Goal: Task Accomplishment & Management: Manage account settings

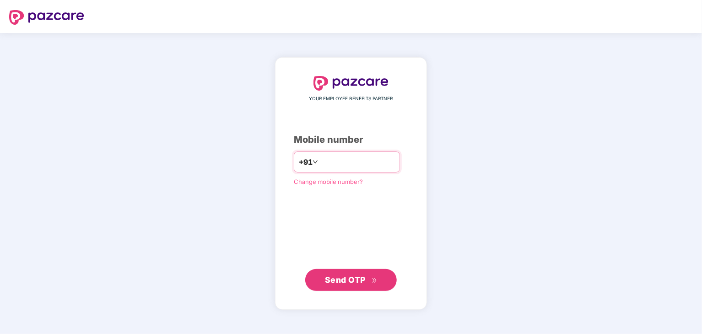
click at [342, 160] on input "number" at bounding box center [357, 162] width 75 height 15
type input "**********"
click at [378, 284] on button "Send OTP" at bounding box center [351, 280] width 92 height 22
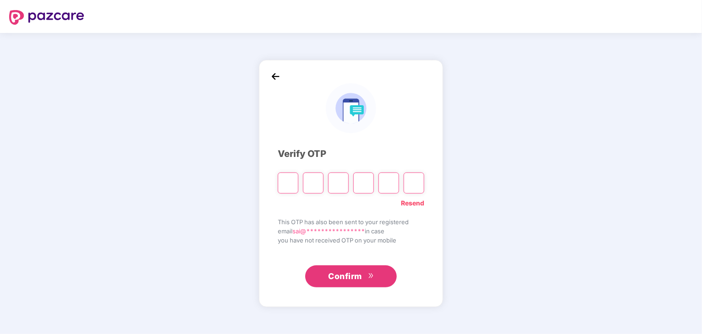
type input "*"
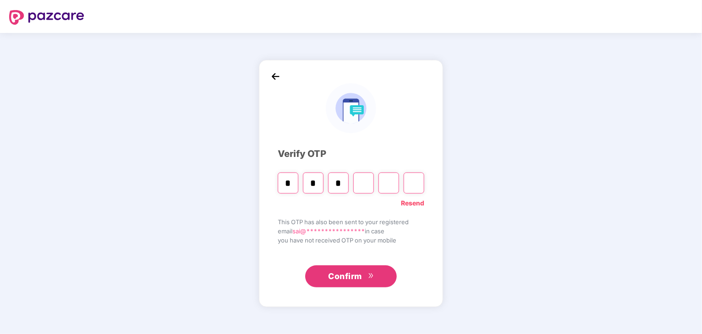
type input "*"
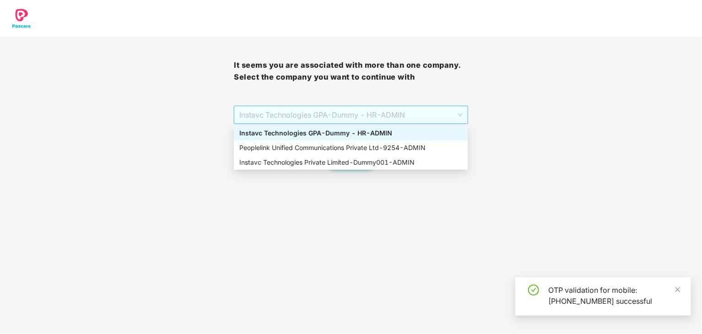
click at [394, 112] on span "Instavc Technologies GPA - Dummy - HR - ADMIN" at bounding box center [350, 114] width 223 height 17
click at [356, 149] on div "Peoplelink Unified Communications Private Ltd - 9254 - ADMIN" at bounding box center [350, 148] width 223 height 10
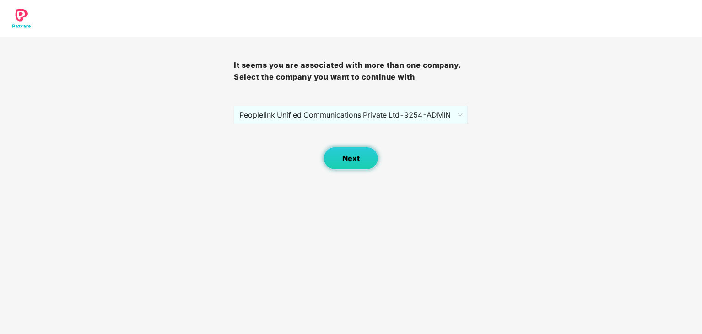
click at [350, 160] on span "Next" at bounding box center [350, 158] width 17 height 9
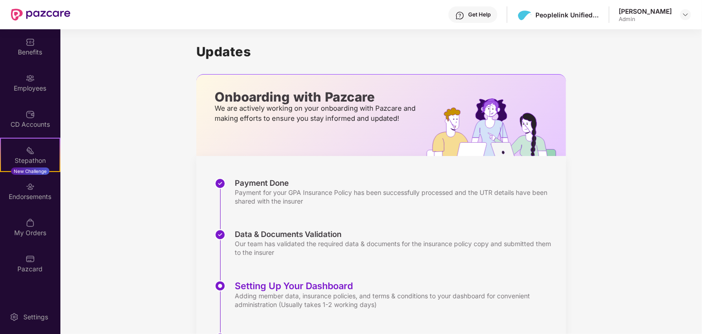
scroll to position [67, 0]
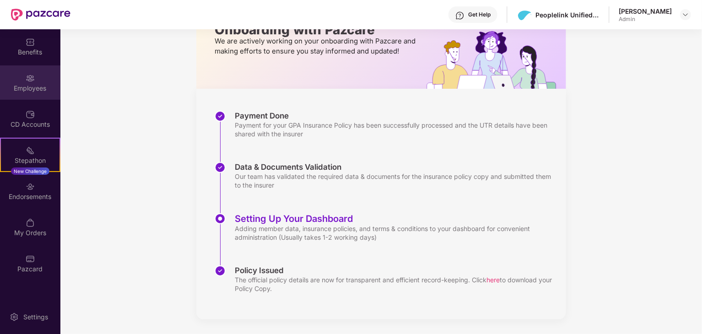
click at [30, 87] on div "Employees" at bounding box center [30, 88] width 60 height 9
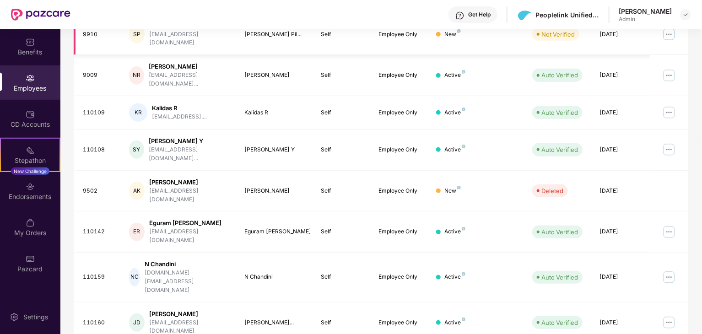
scroll to position [227, 0]
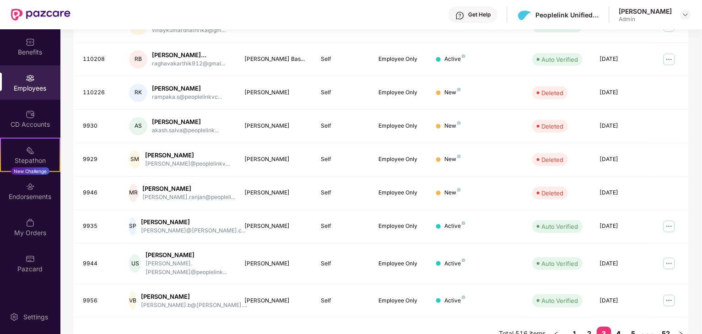
click at [620, 327] on link "4" at bounding box center [618, 334] width 15 height 14
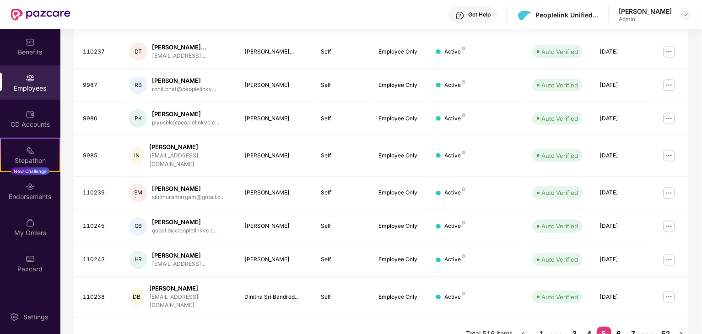
click at [618, 327] on link "6" at bounding box center [618, 334] width 15 height 14
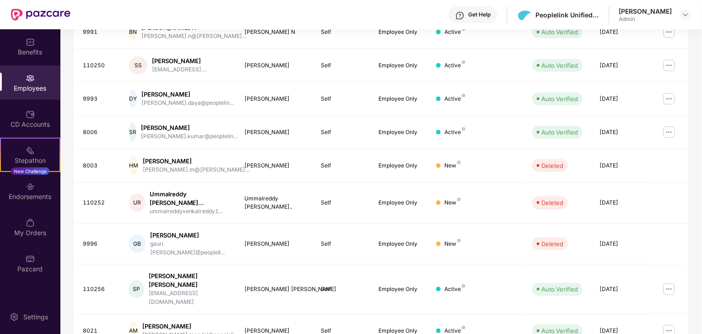
scroll to position [235, 0]
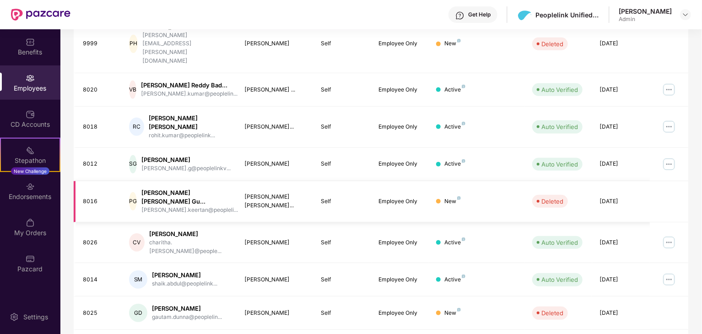
scroll to position [227, 0]
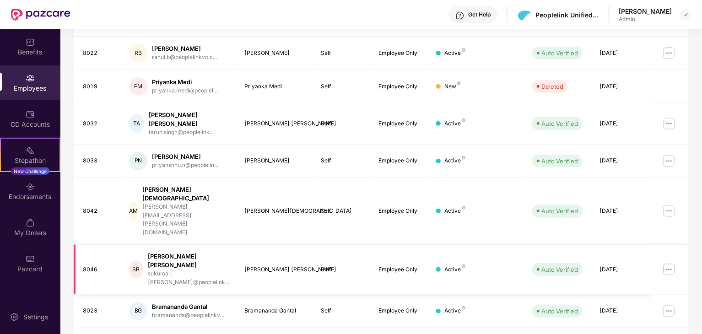
scroll to position [193, 0]
click at [667, 153] on img at bounding box center [669, 160] width 15 height 15
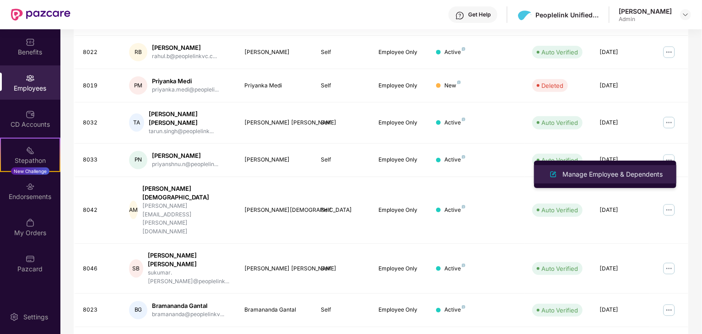
click at [588, 176] on div "Manage Employee & Dependents" at bounding box center [613, 174] width 104 height 10
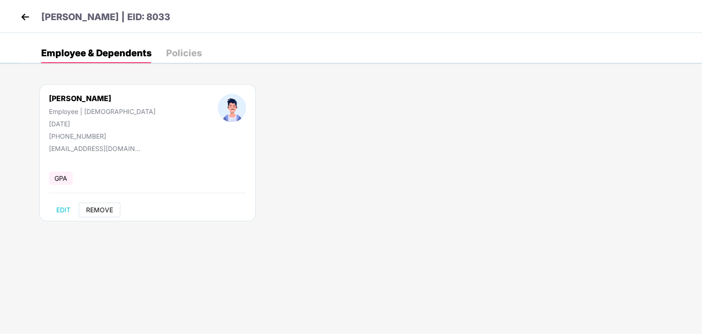
click at [102, 212] on span "REMOVE" at bounding box center [99, 209] width 27 height 7
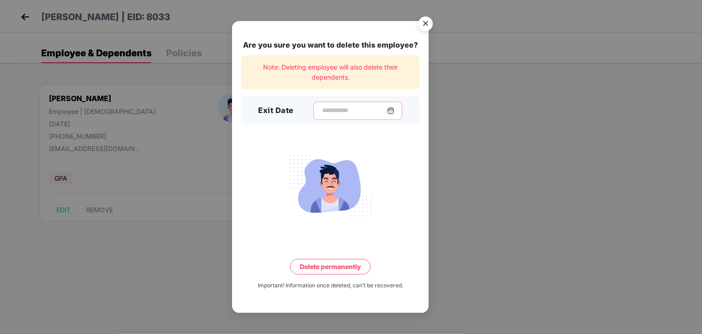
click at [331, 108] on input at bounding box center [354, 111] width 66 height 10
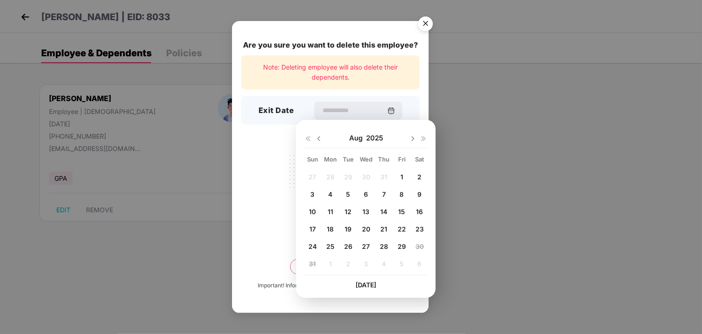
click at [366, 211] on span "13" at bounding box center [365, 212] width 7 height 8
type input "**********"
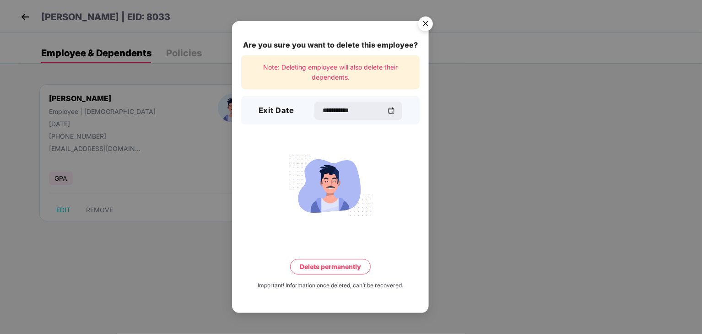
click at [337, 274] on button "Delete permanently" at bounding box center [330, 267] width 81 height 16
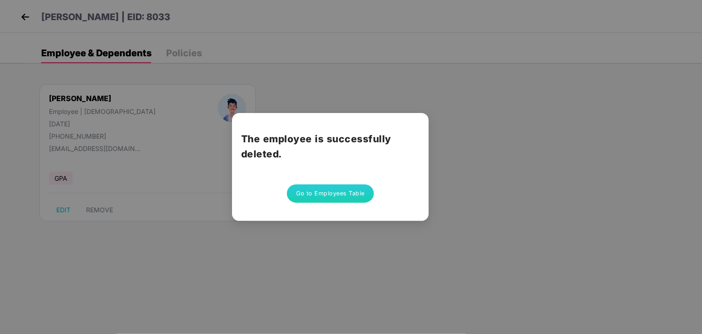
click at [333, 194] on button "Go to Employees Table" at bounding box center [330, 193] width 87 height 18
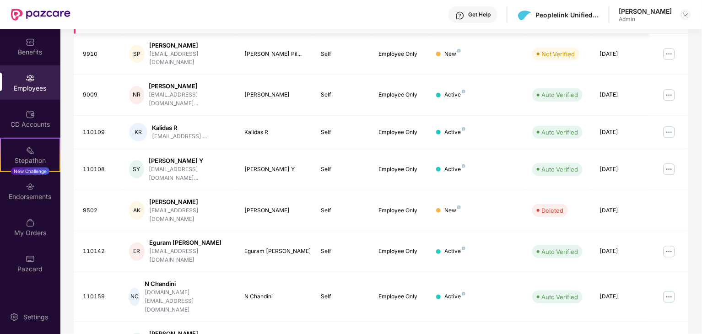
scroll to position [227, 0]
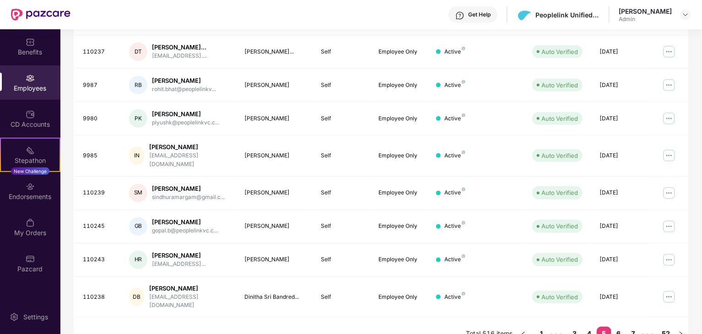
scroll to position [0, 0]
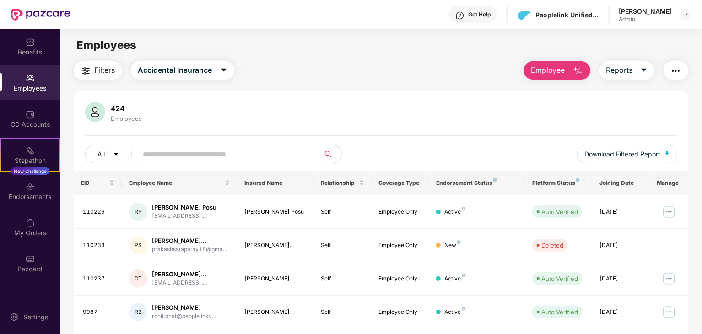
click at [110, 156] on button "All" at bounding box center [113, 154] width 56 height 18
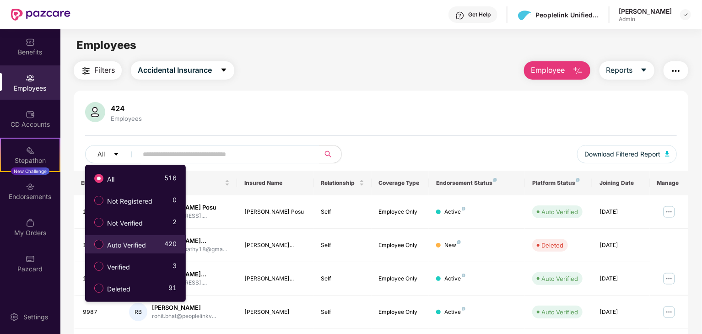
click at [119, 244] on span "Auto Verified" at bounding box center [126, 245] width 46 height 10
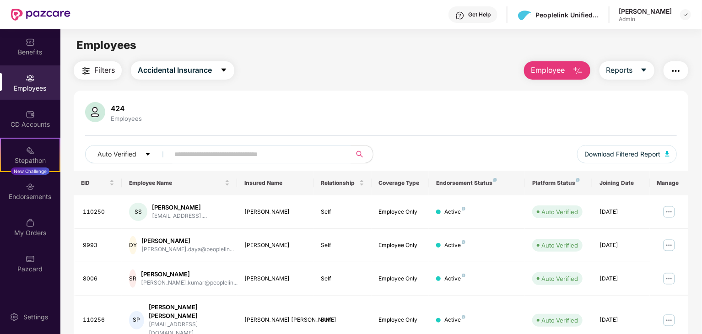
click at [681, 73] on button "button" at bounding box center [675, 70] width 25 height 18
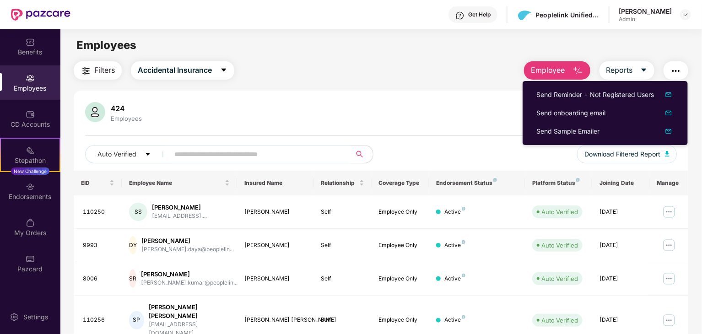
click at [426, 80] on div "Filters Accidental Insurance Employee Reports 424 Employees Auto Verified Downl…" at bounding box center [381, 331] width 615 height 540
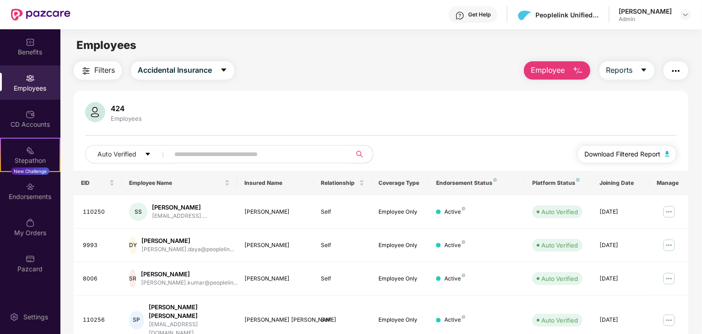
click at [668, 154] on img "button" at bounding box center [667, 153] width 5 height 5
click at [130, 148] on button "Auto Verified" at bounding box center [128, 154] width 87 height 18
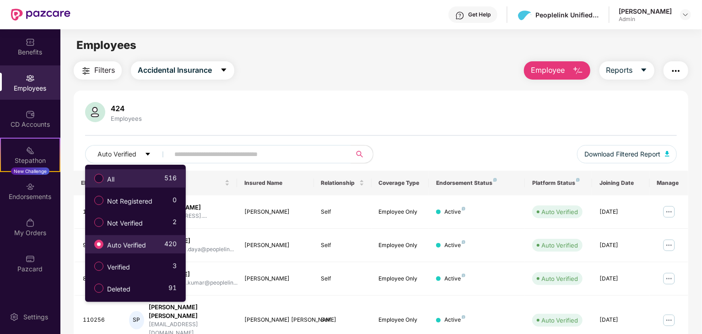
click at [126, 178] on div "All 516" at bounding box center [133, 179] width 87 height 16
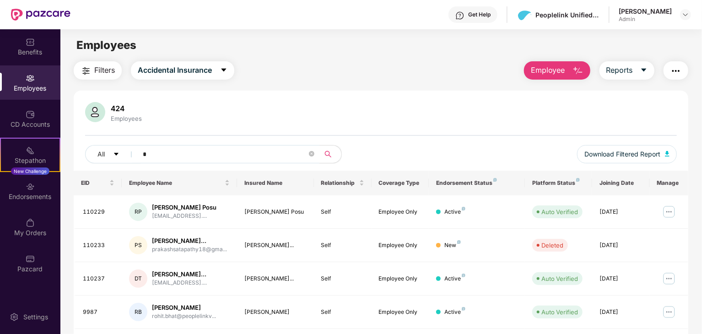
click at [229, 151] on input "*" at bounding box center [225, 154] width 164 height 14
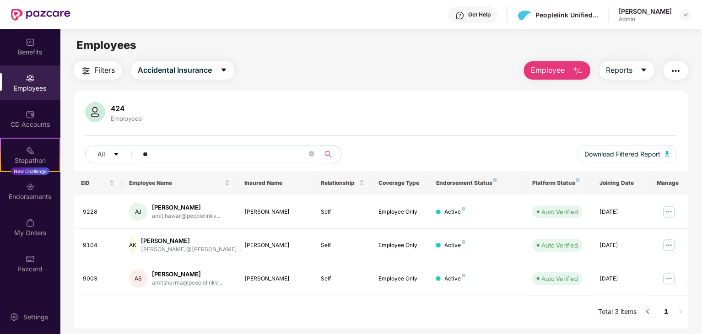
type input "*"
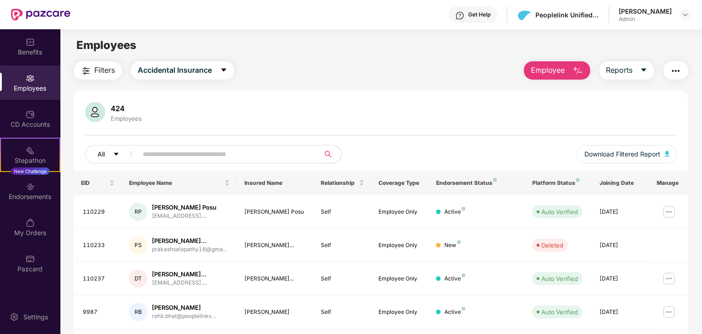
click at [119, 153] on icon "caret-down" at bounding box center [116, 154] width 6 height 6
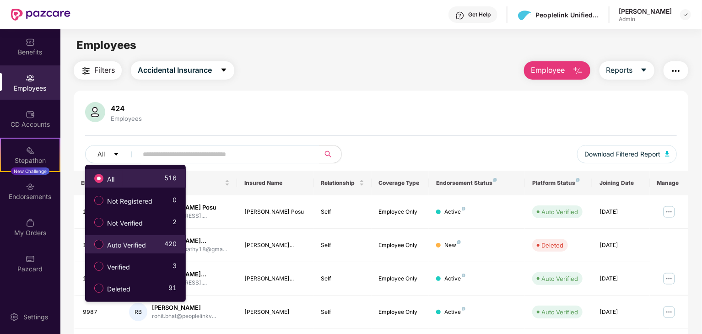
click at [112, 176] on span "All" at bounding box center [110, 179] width 15 height 10
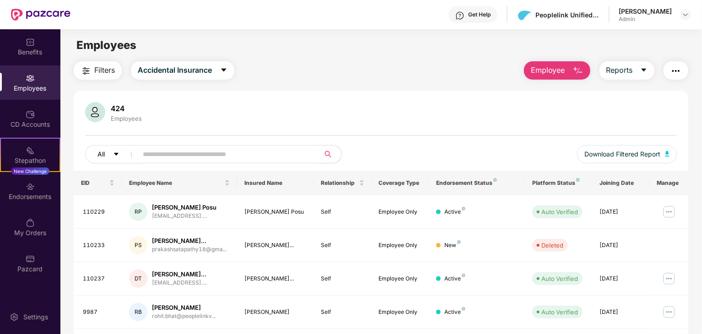
click at [113, 155] on icon "caret-down" at bounding box center [116, 154] width 6 height 6
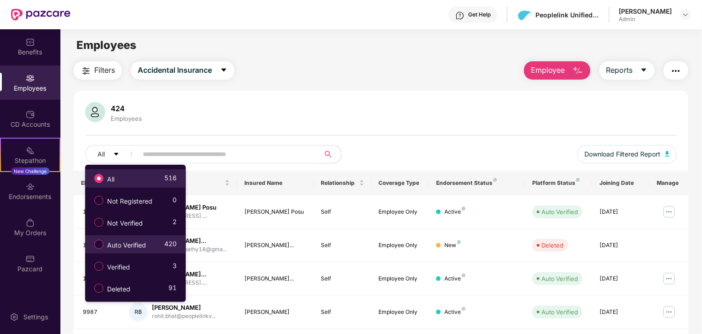
click at [113, 177] on span "All" at bounding box center [110, 179] width 15 height 10
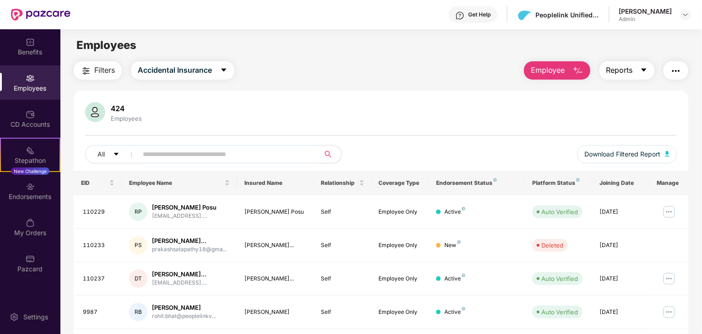
click at [647, 69] on icon "caret-down" at bounding box center [643, 69] width 7 height 7
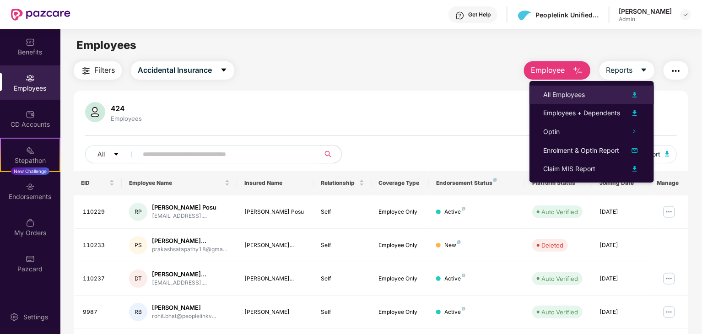
click at [635, 97] on img at bounding box center [634, 94] width 11 height 11
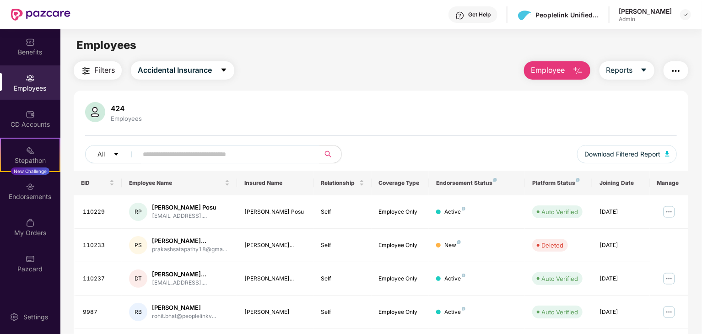
click at [243, 156] on input "text" at bounding box center [225, 154] width 164 height 14
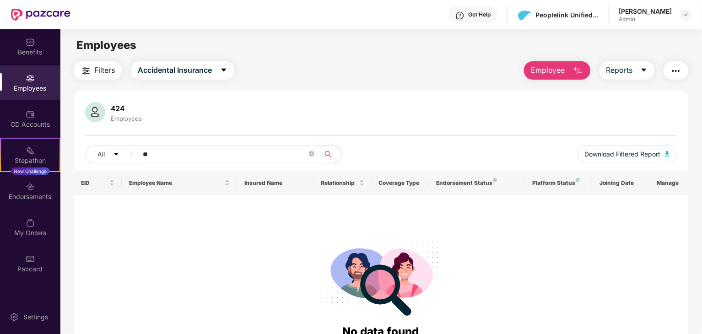
type input "*"
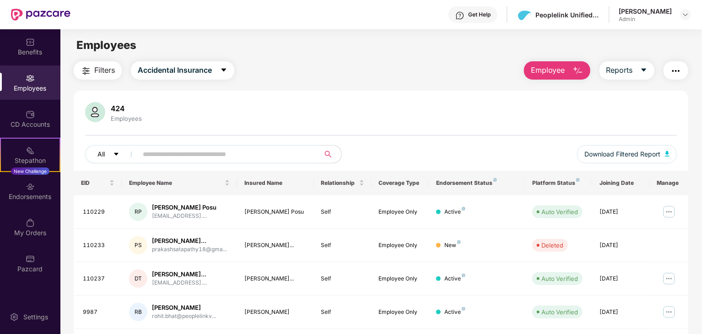
click at [104, 152] on span "All" at bounding box center [100, 154] width 7 height 10
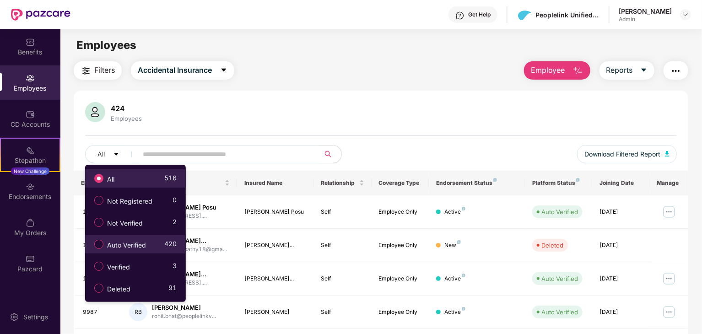
click at [110, 179] on span "All" at bounding box center [110, 179] width 15 height 10
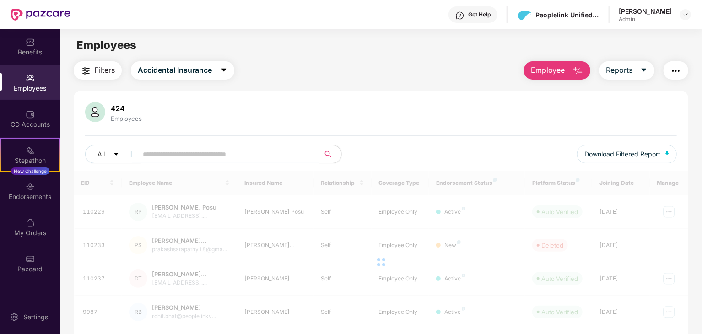
click at [204, 154] on input "text" at bounding box center [225, 154] width 164 height 14
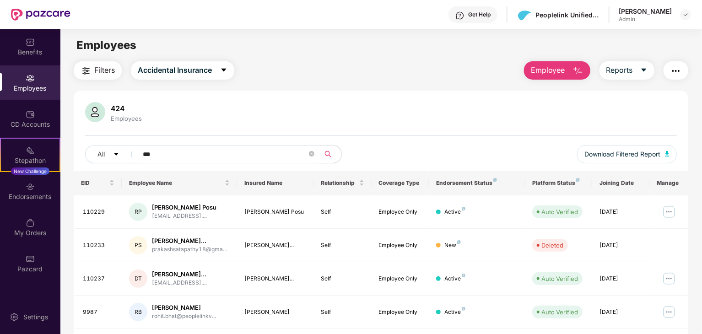
type input "****"
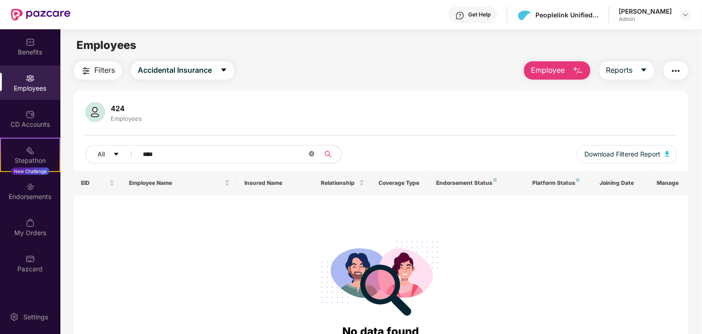
click at [313, 153] on icon "close-circle" at bounding box center [311, 153] width 5 height 5
